Goal: Contribute content: Contribute content

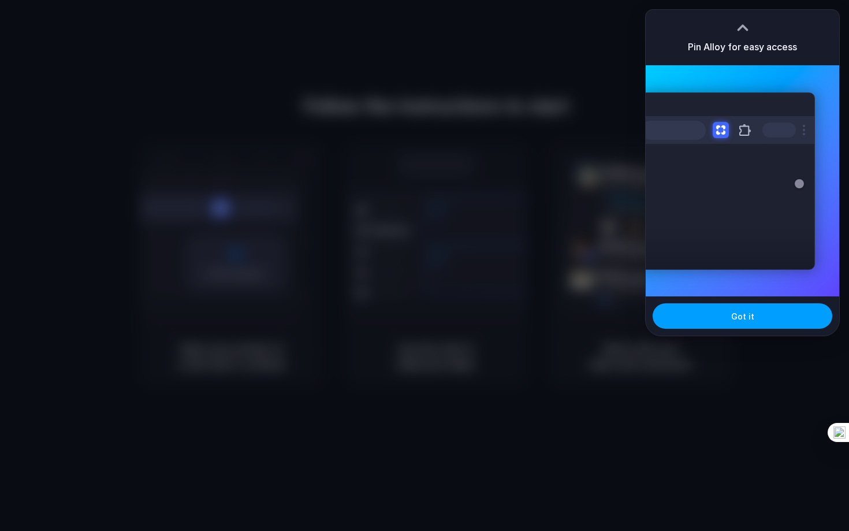
click at [715, 319] on button "Got it" at bounding box center [743, 315] width 180 height 25
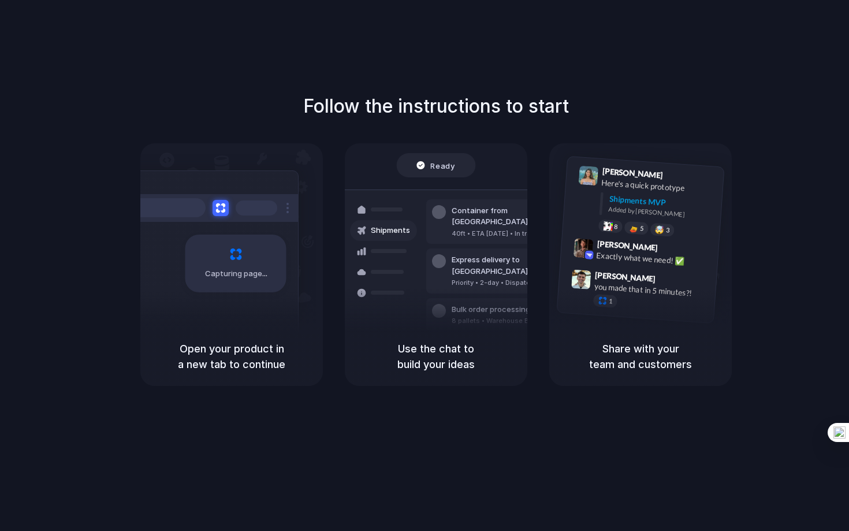
click at [247, 292] on div "Capturing page" at bounding box center [211, 258] width 174 height 177
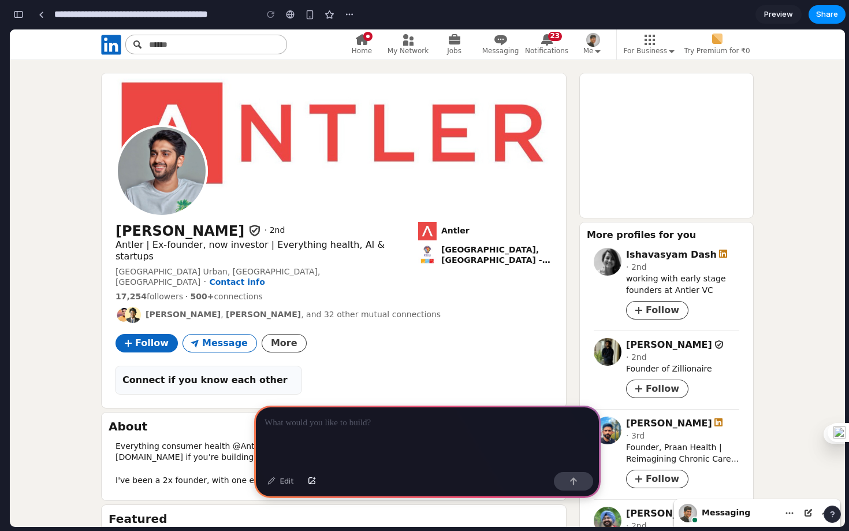
click at [426, 209] on div at bounding box center [380, 204] width 344 height 28
click at [428, 229] on img "Current company: Antler. Click to skip to experience card" at bounding box center [427, 231] width 18 height 18
click at [366, 422] on p at bounding box center [428, 423] width 326 height 14
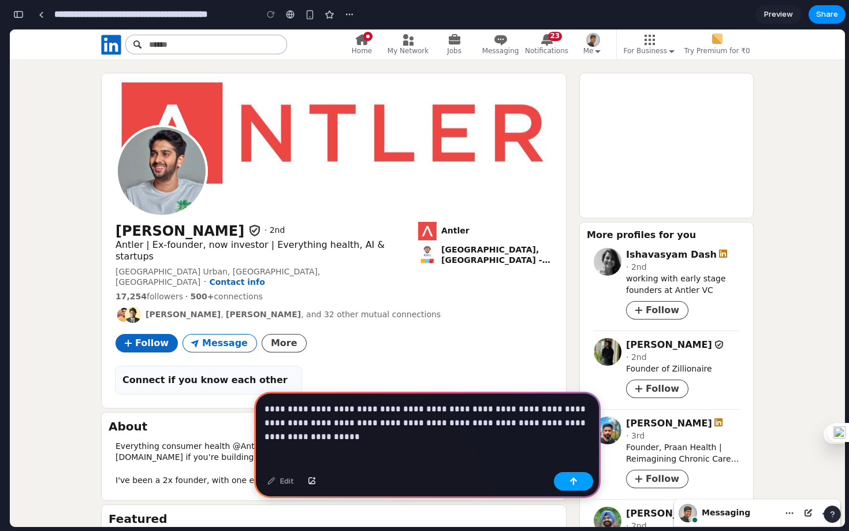
click at [567, 484] on button "button" at bounding box center [573, 481] width 39 height 18
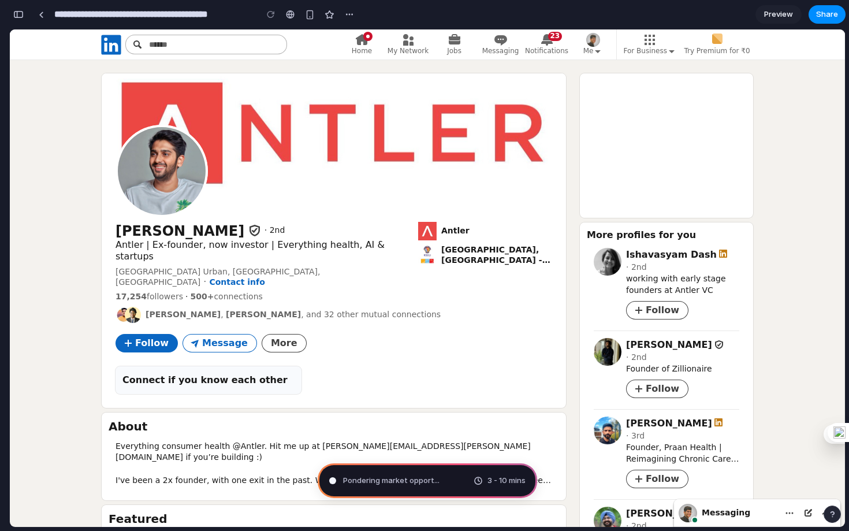
type input "**********"
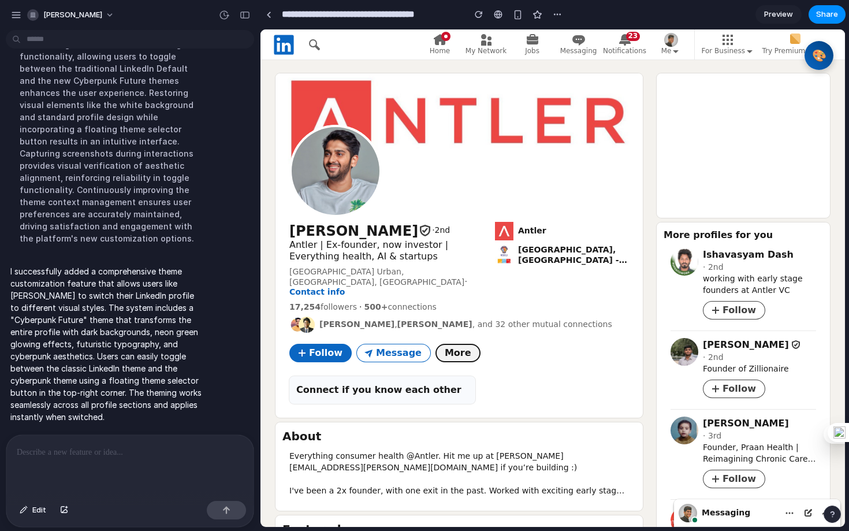
click at [445, 347] on span "More" at bounding box center [458, 353] width 27 height 12
click at [816, 56] on button "🎨" at bounding box center [820, 56] width 32 height 32
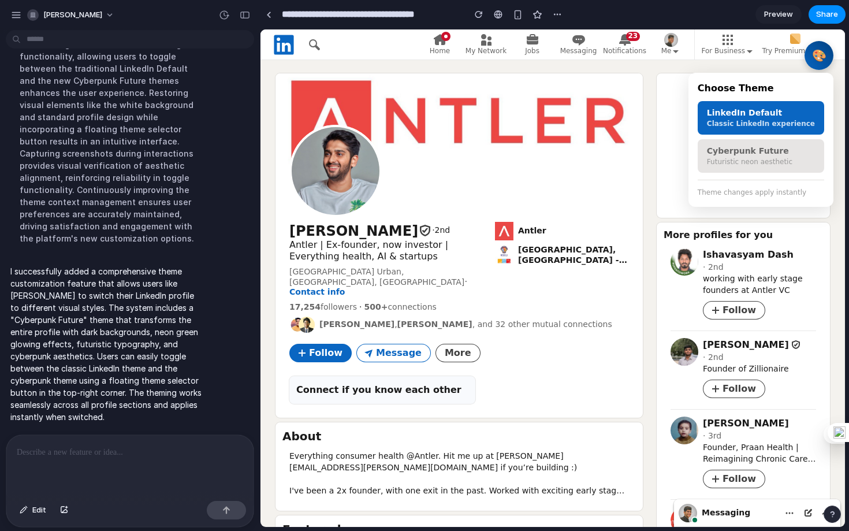
click at [762, 158] on button "Cyberpunk Future Futuristic neon aesthetic" at bounding box center [761, 156] width 127 height 34
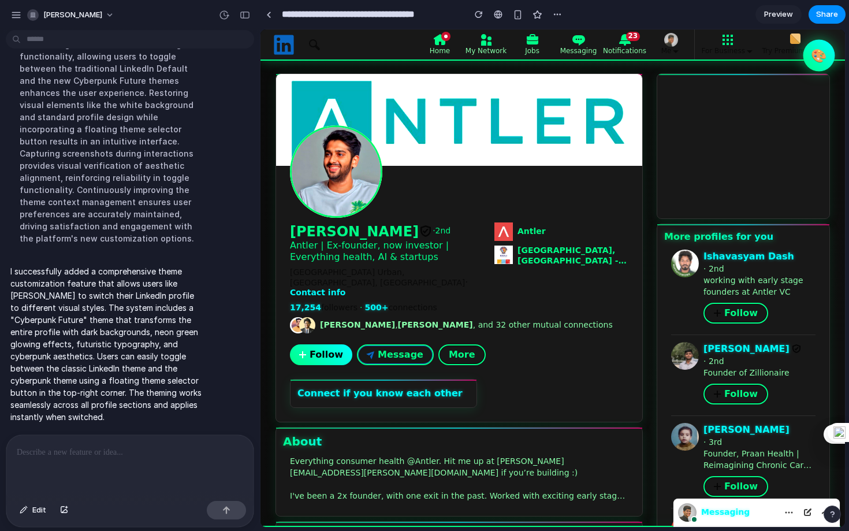
click at [817, 54] on button "🎨" at bounding box center [820, 56] width 32 height 32
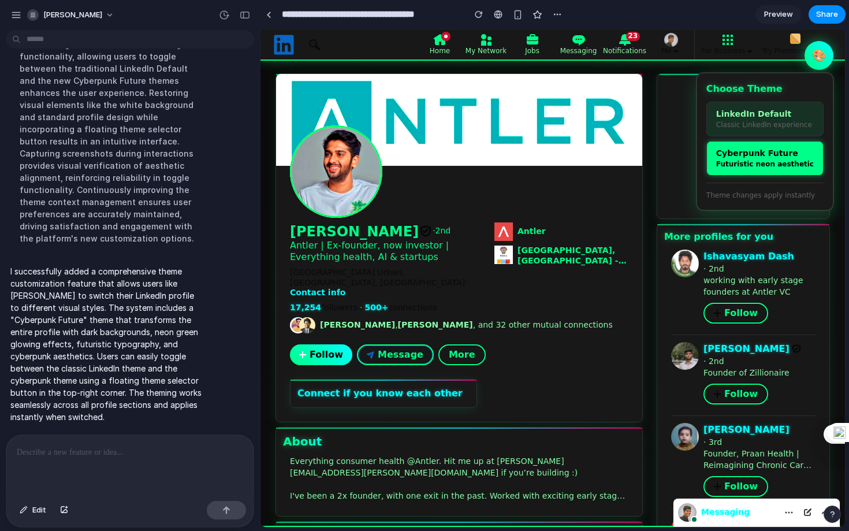
click at [773, 117] on div "LinkedIn Default" at bounding box center [765, 113] width 98 height 9
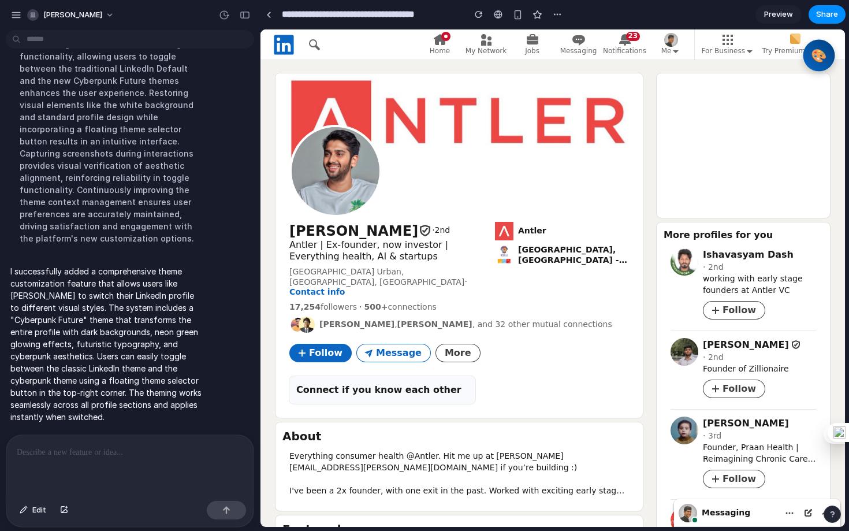
click at [815, 58] on button "🎨" at bounding box center [820, 56] width 32 height 32
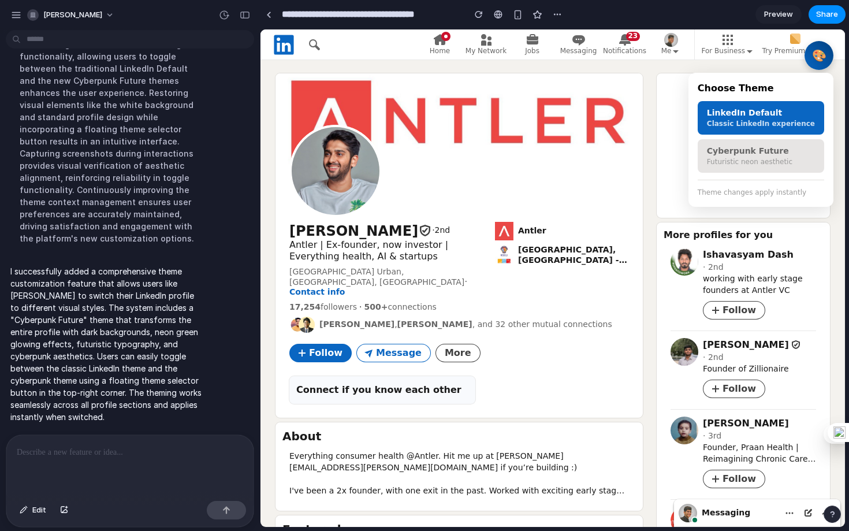
click at [759, 151] on div "Cyberpunk Future" at bounding box center [761, 150] width 108 height 9
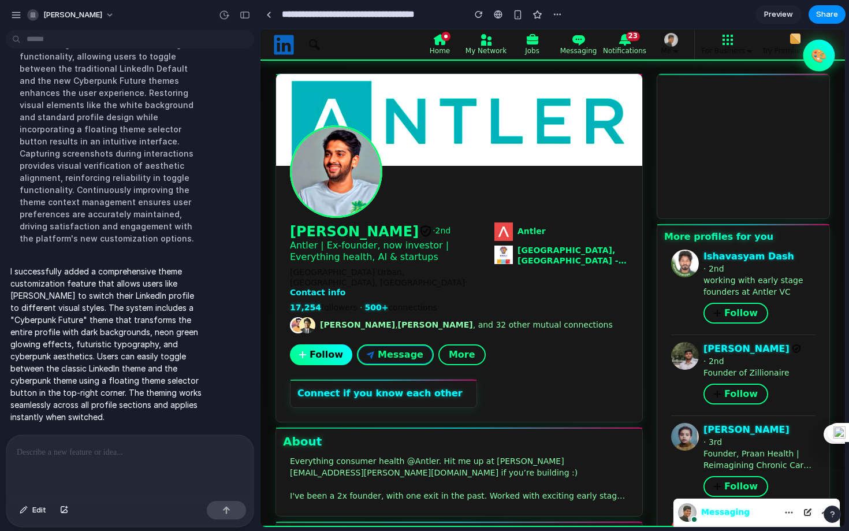
click at [815, 53] on button "🎨" at bounding box center [820, 56] width 32 height 32
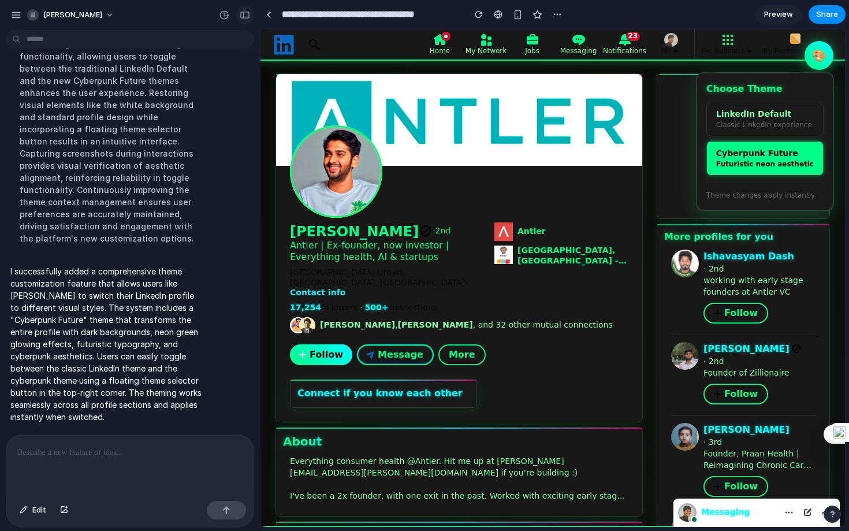
click at [248, 19] on button "button" at bounding box center [245, 15] width 18 height 18
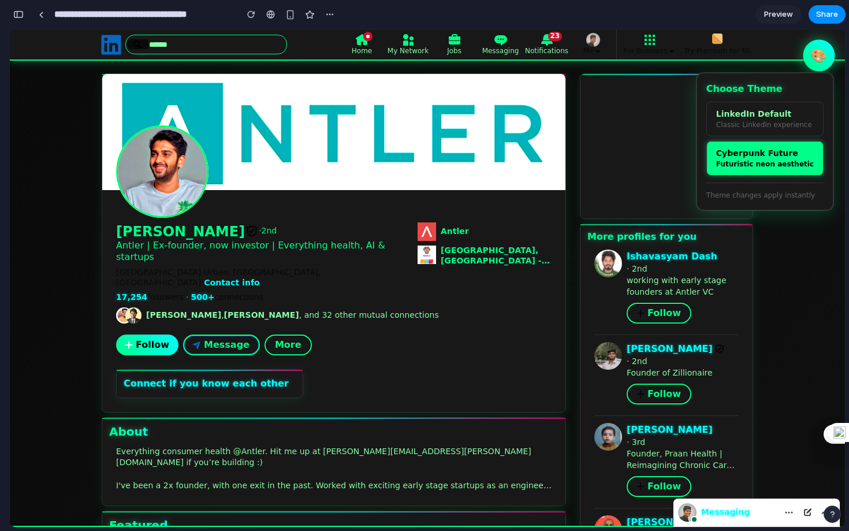
click at [814, 57] on button "🎨" at bounding box center [820, 56] width 32 height 32
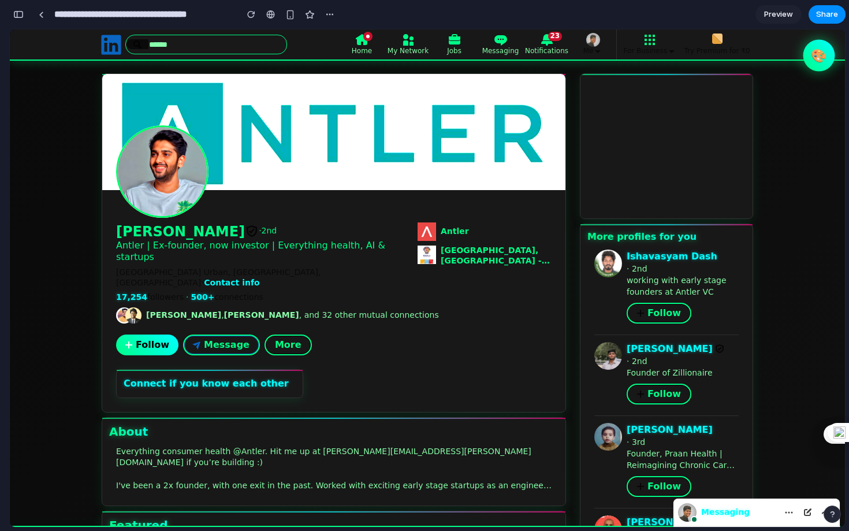
click at [814, 57] on button "🎨" at bounding box center [820, 56] width 32 height 32
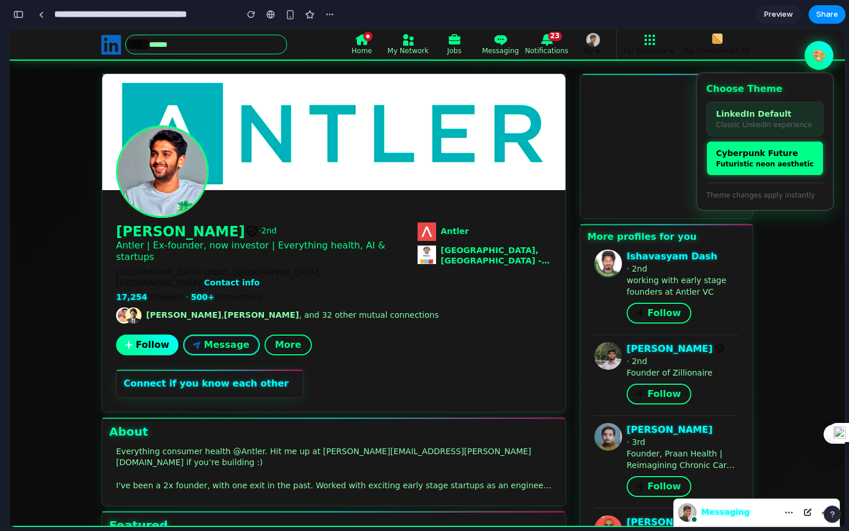
click at [775, 112] on div "LinkedIn Default" at bounding box center [765, 113] width 98 height 9
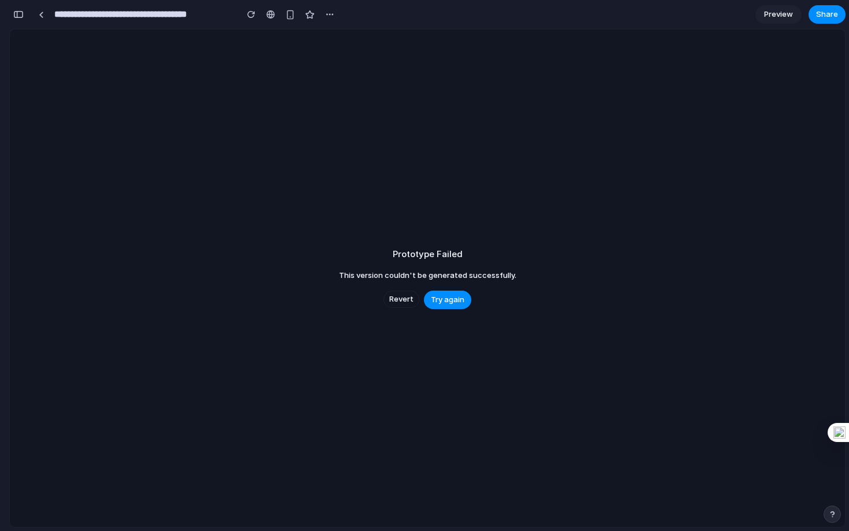
scroll to position [1140, 0]
click at [396, 302] on span "Revert" at bounding box center [401, 300] width 24 height 12
click at [450, 296] on span "Try again" at bounding box center [448, 300] width 34 height 12
click at [44, 16] on link at bounding box center [40, 14] width 17 height 17
